Goal: Task Accomplishment & Management: Manage account settings

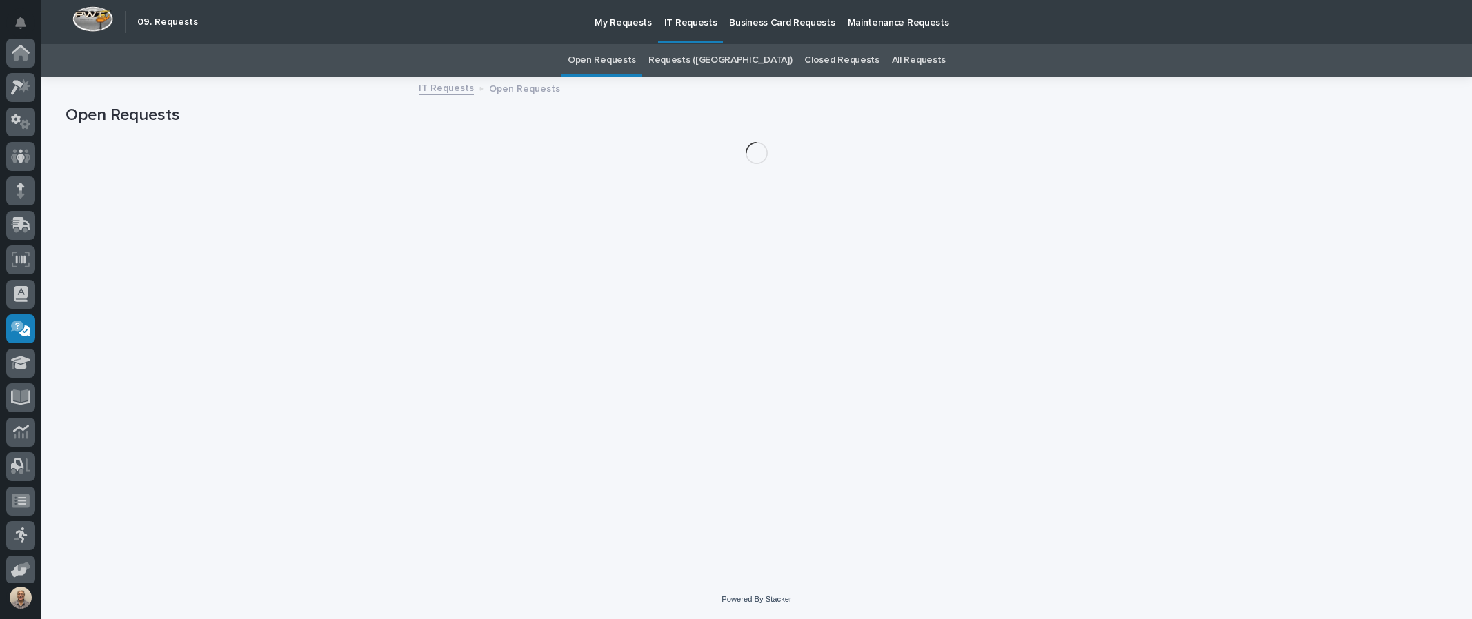
scroll to position [145, 0]
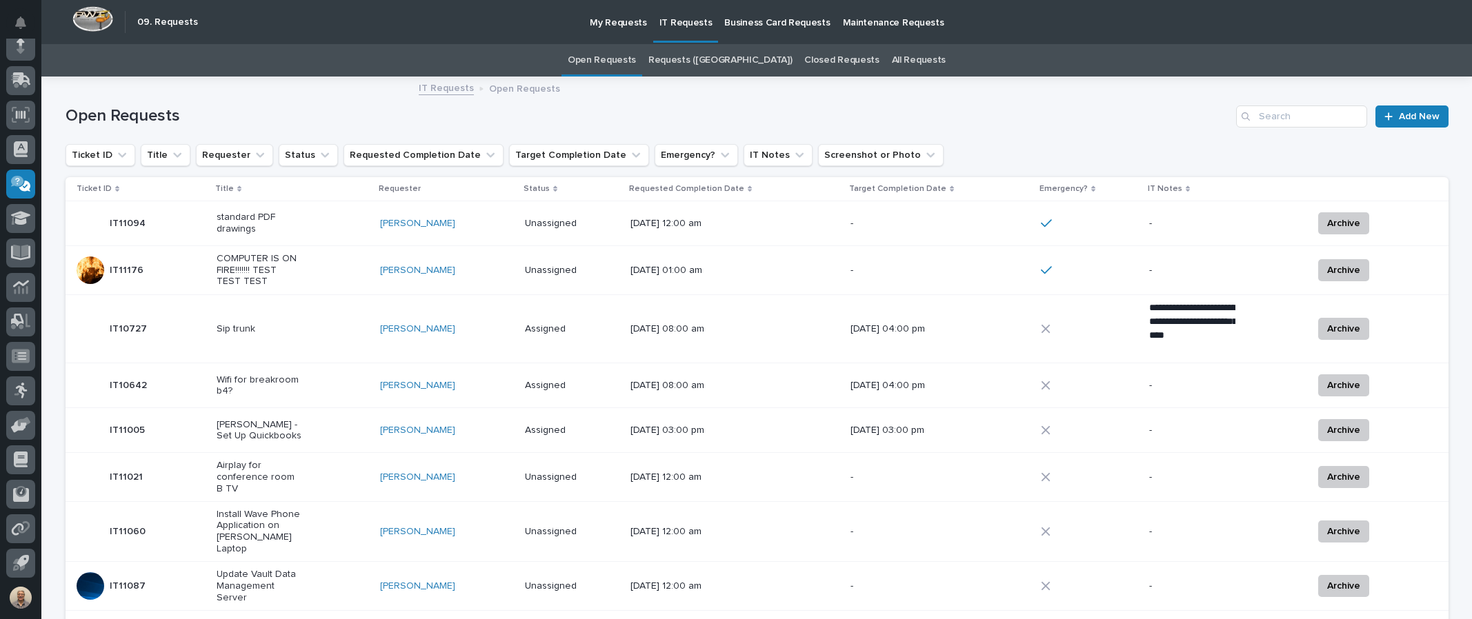
click at [244, 263] on p "COMPUTER IS ON FIRE!!!!!!! TEST TEST TEST" at bounding box center [260, 270] width 86 height 34
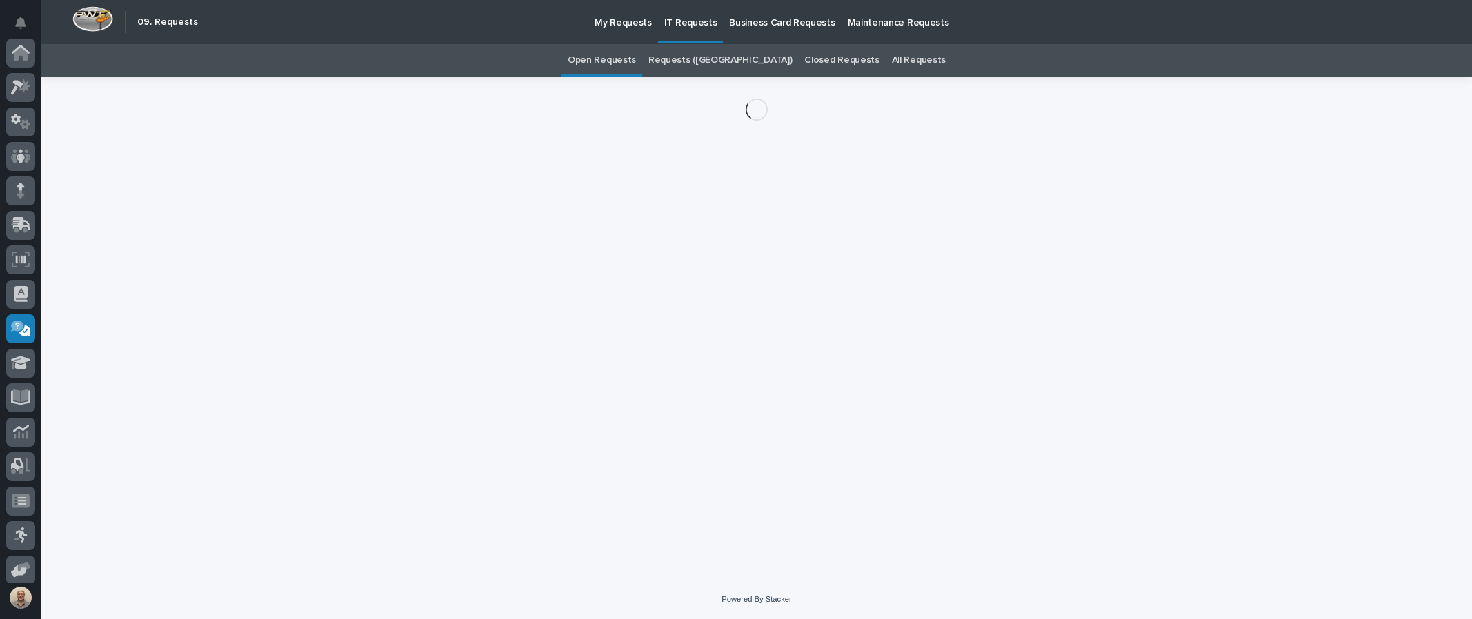
scroll to position [145, 0]
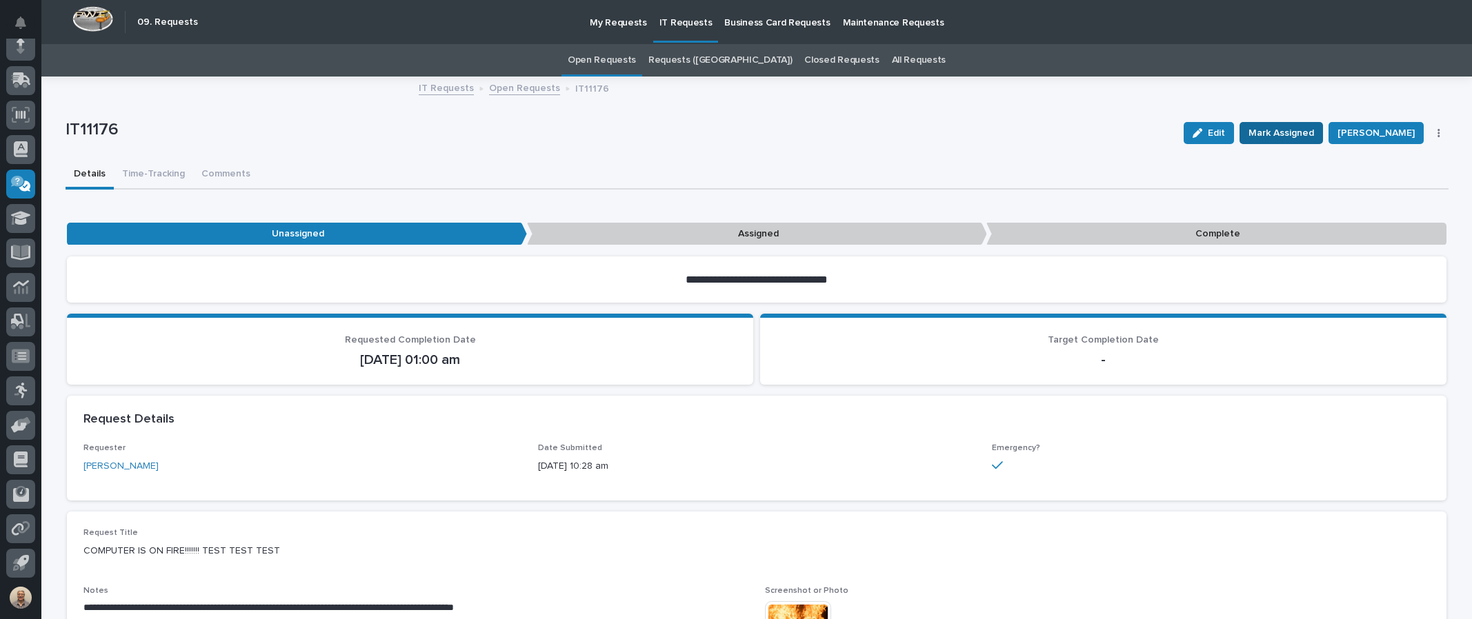
click at [1291, 122] on button "Mark Assigned" at bounding box center [1281, 133] width 83 height 22
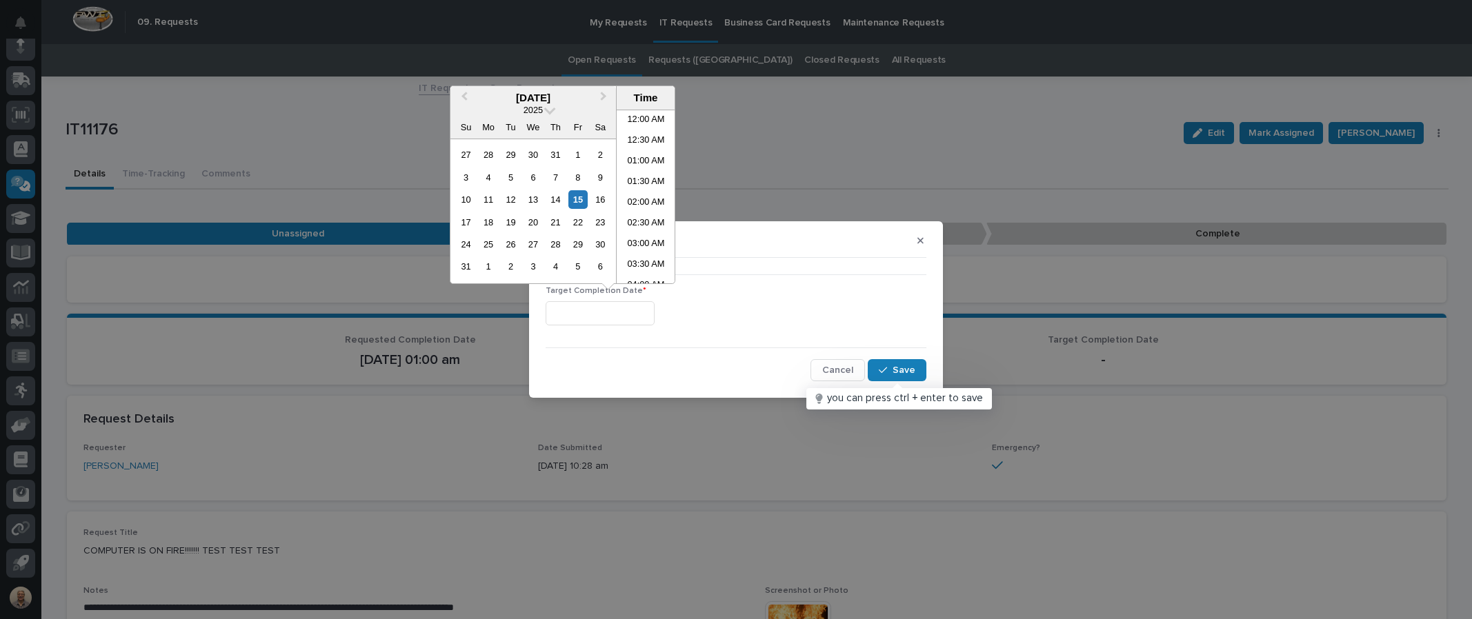
click at [571, 310] on input "text" at bounding box center [600, 313] width 109 height 24
click at [575, 191] on div "15" at bounding box center [577, 199] width 19 height 19
click at [644, 190] on li "10:30 AM" at bounding box center [646, 196] width 59 height 21
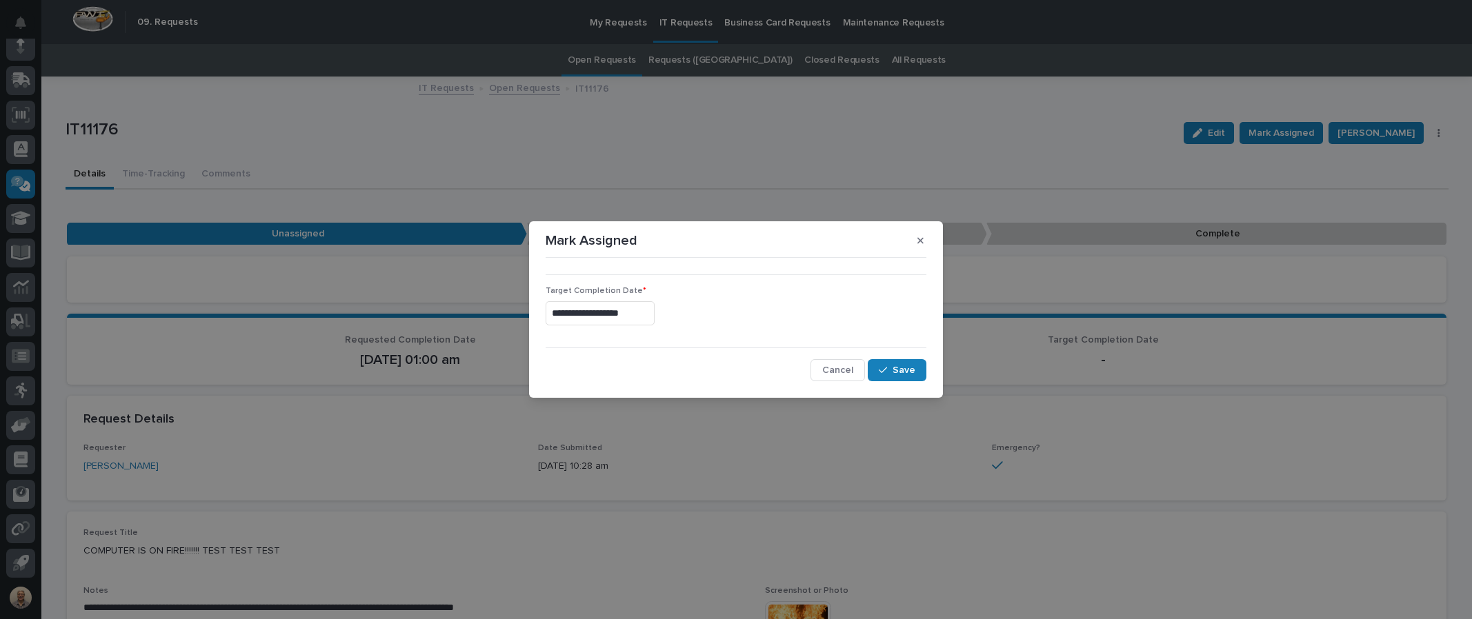
type input "**********"
click at [906, 366] on span "Save" at bounding box center [904, 370] width 23 height 12
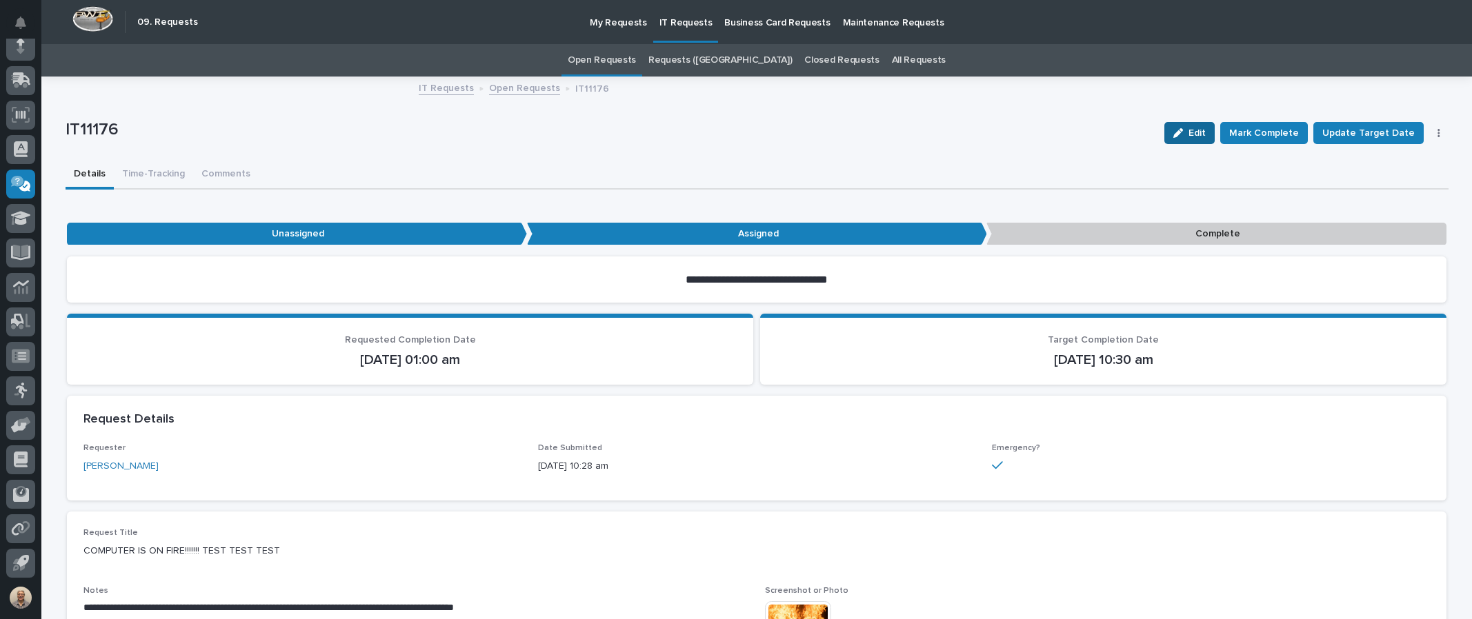
click at [1204, 132] on span "Edit" at bounding box center [1197, 133] width 17 height 12
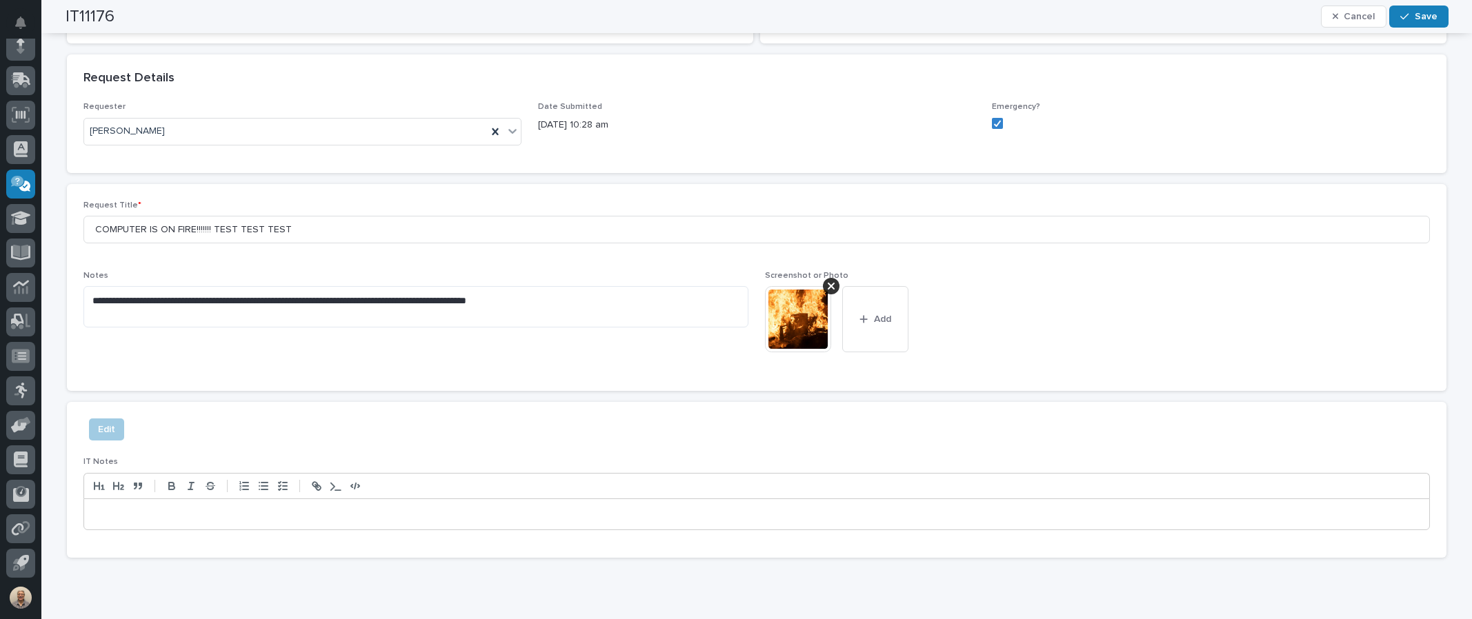
scroll to position [345, 0]
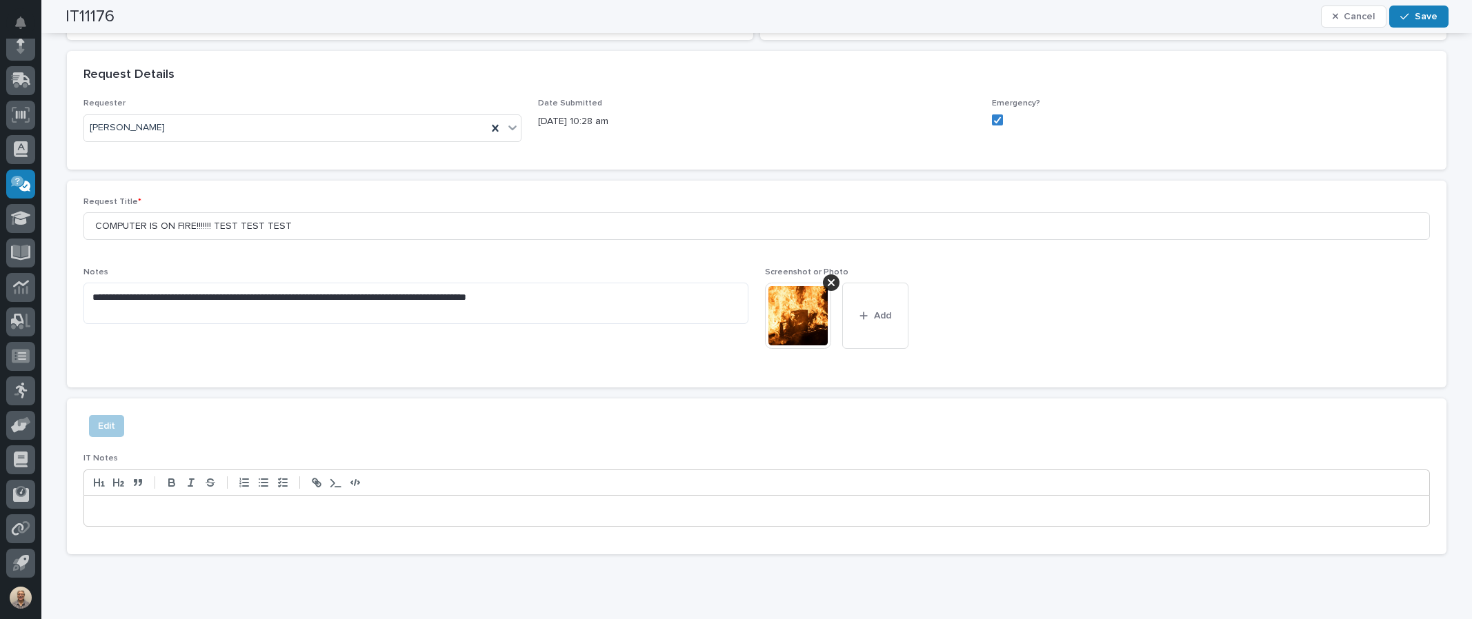
click at [138, 506] on p at bounding box center [757, 511] width 1324 height 14
click at [1417, 20] on span "Save" at bounding box center [1426, 16] width 23 height 12
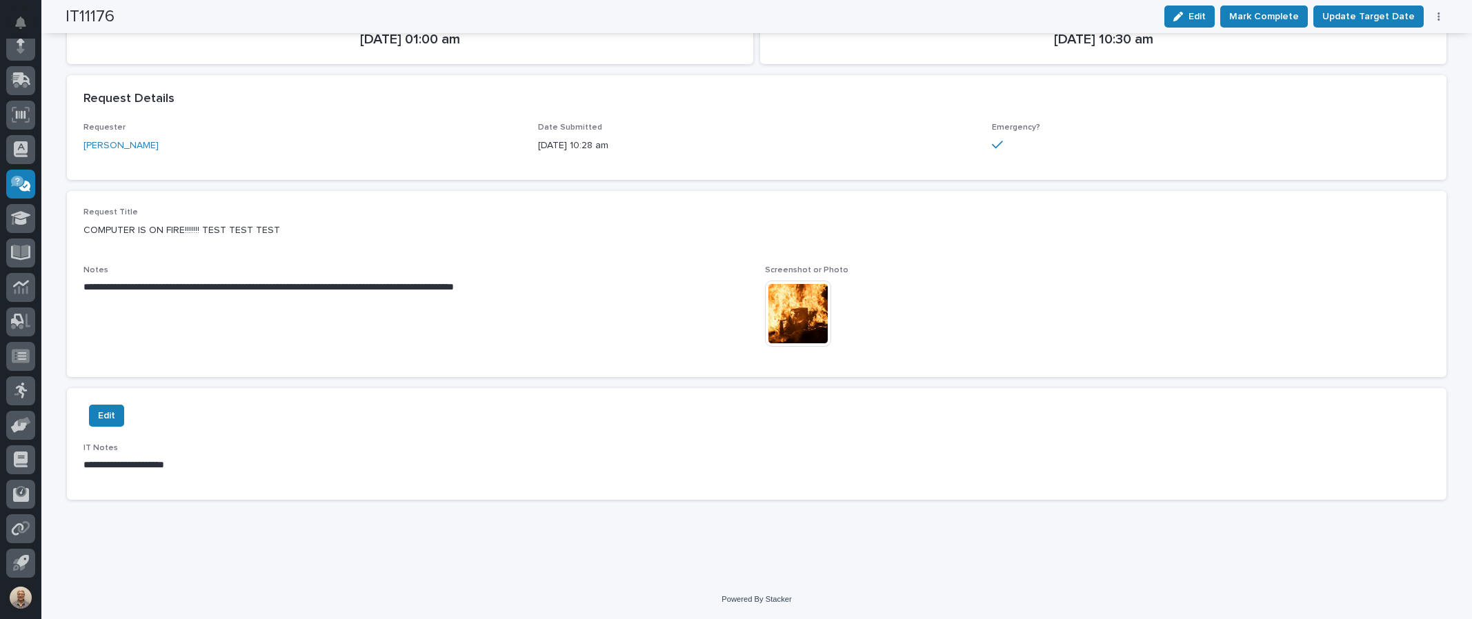
scroll to position [306, 0]
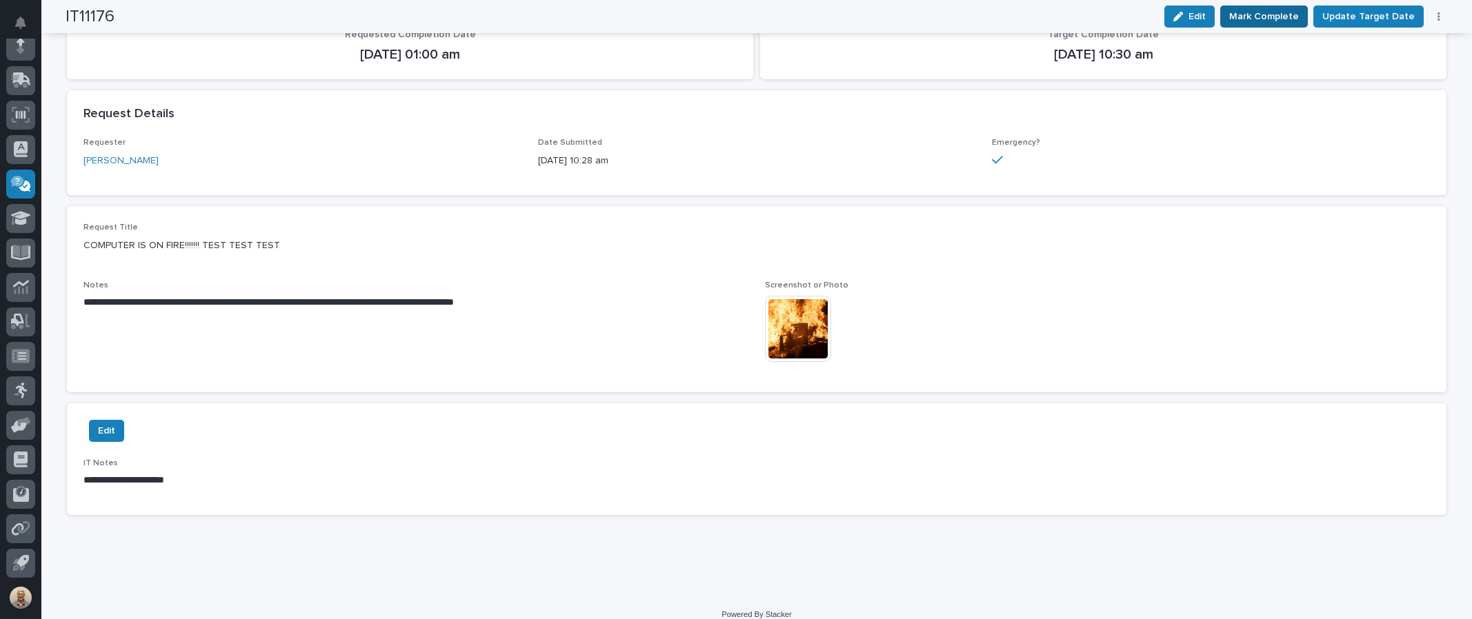
click at [1280, 10] on span "Mark Complete" at bounding box center [1264, 16] width 70 height 17
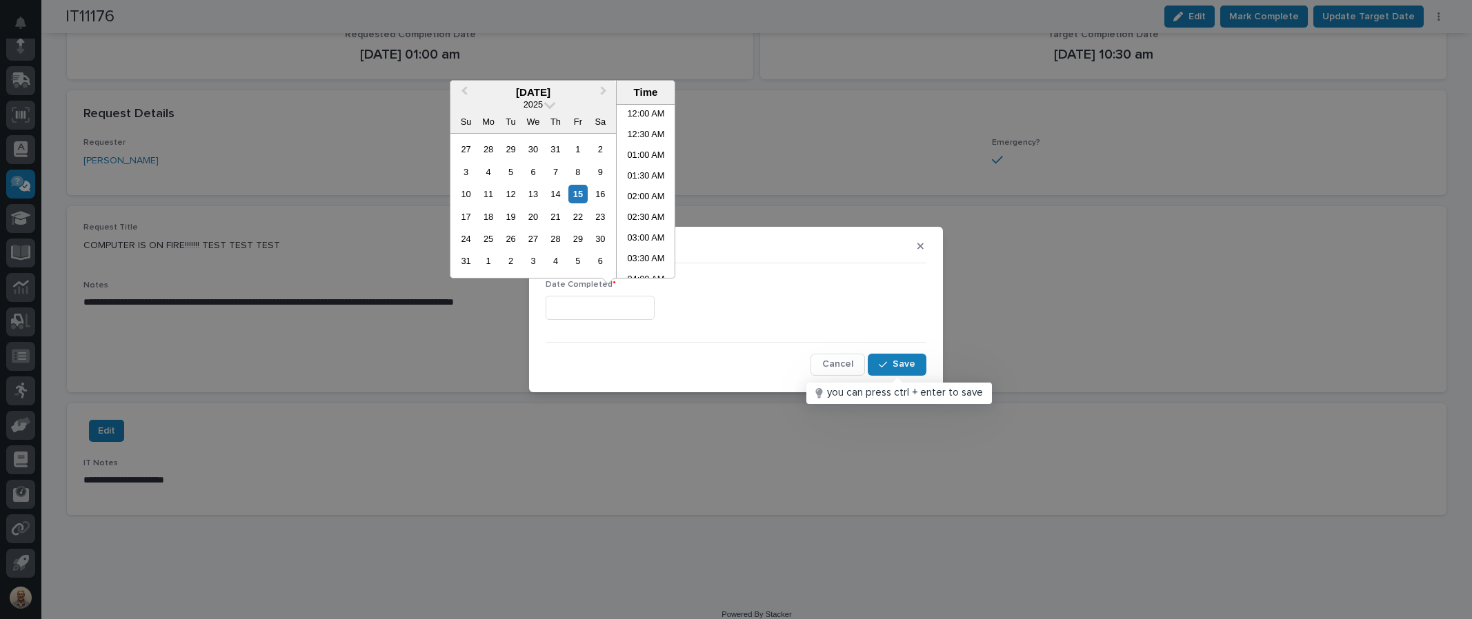
click at [625, 309] on input "text" at bounding box center [600, 308] width 109 height 24
click at [635, 185] on li "10:30 AM" at bounding box center [646, 191] width 59 height 21
type input "**********"
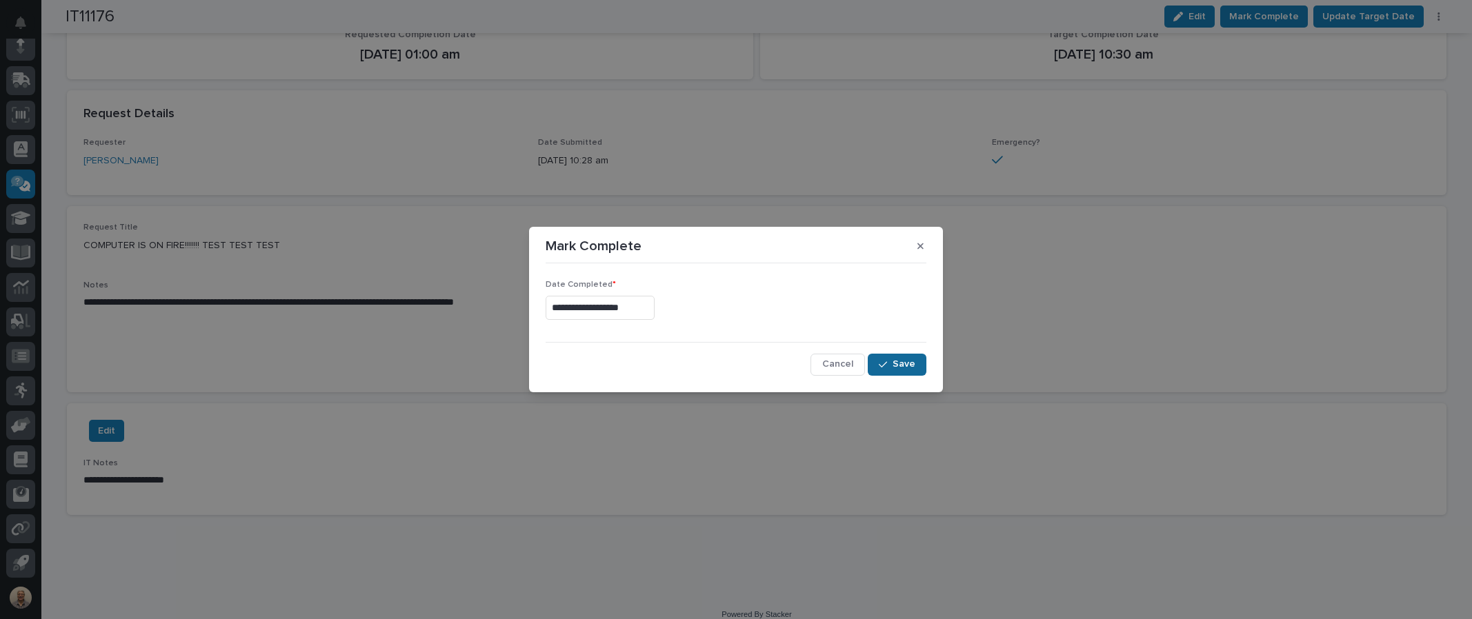
click at [922, 366] on button "Save" at bounding box center [897, 365] width 59 height 22
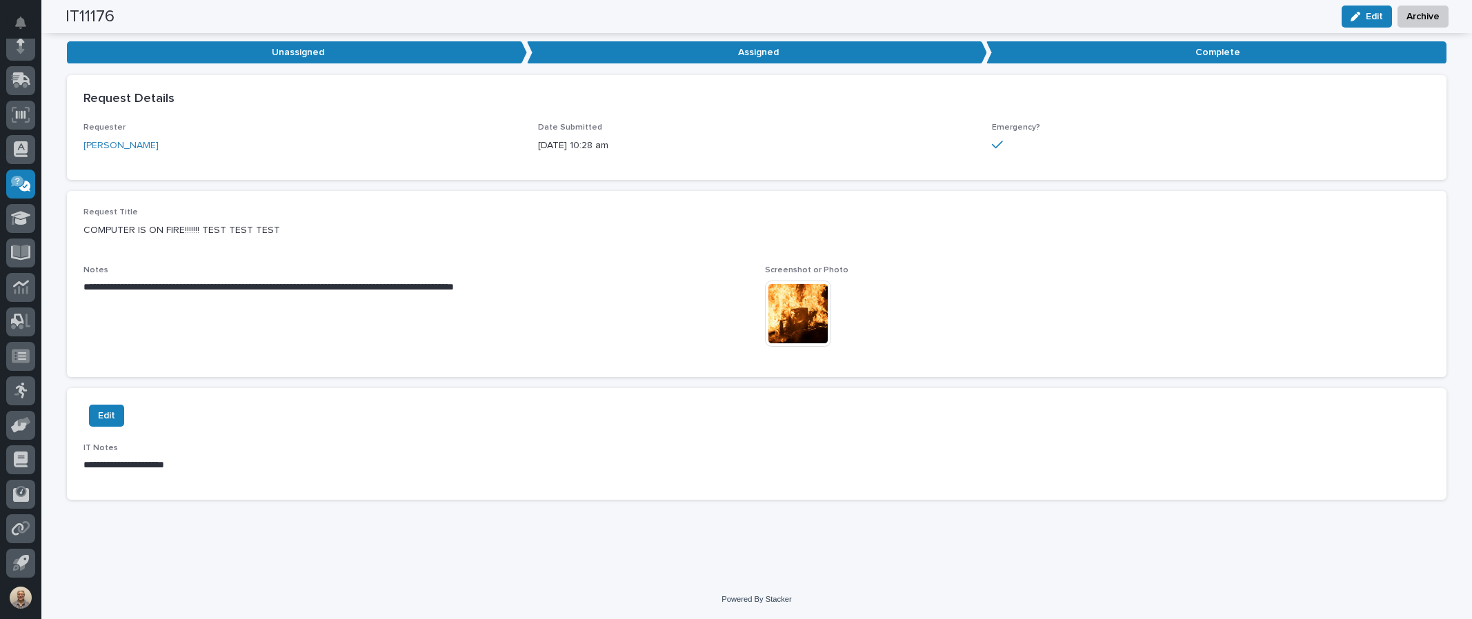
scroll to position [181, 0]
